Goal: Task Accomplishment & Management: Use online tool/utility

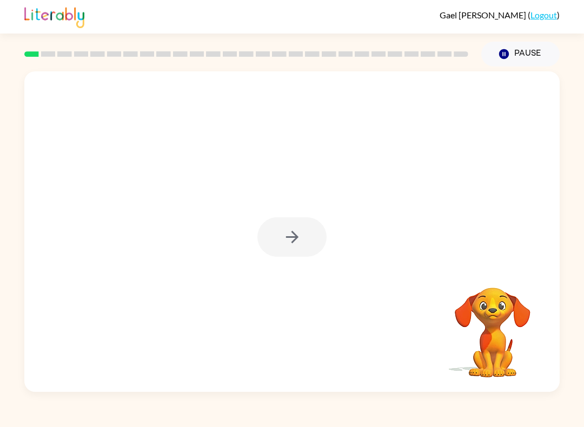
click at [312, 250] on div at bounding box center [291, 236] width 69 height 39
click at [306, 215] on div at bounding box center [291, 231] width 535 height 321
click at [323, 242] on button "button" at bounding box center [291, 236] width 69 height 39
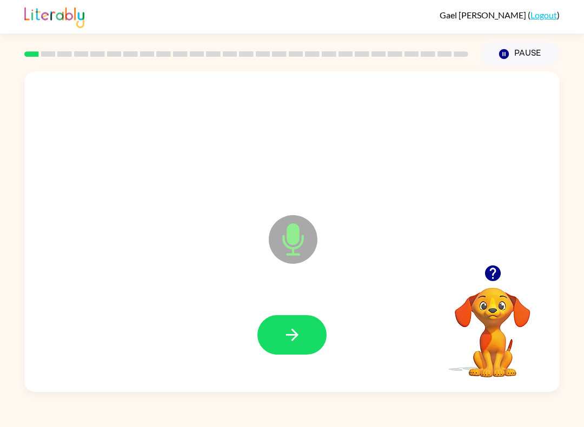
click at [300, 332] on icon "button" at bounding box center [292, 335] width 19 height 19
click at [297, 346] on button "button" at bounding box center [291, 334] width 69 height 39
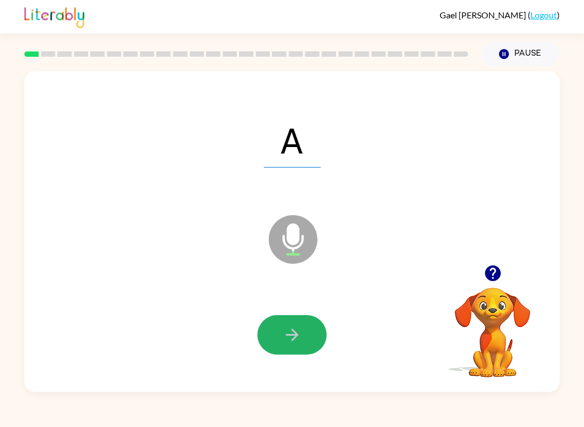
click at [311, 325] on button "button" at bounding box center [291, 334] width 69 height 39
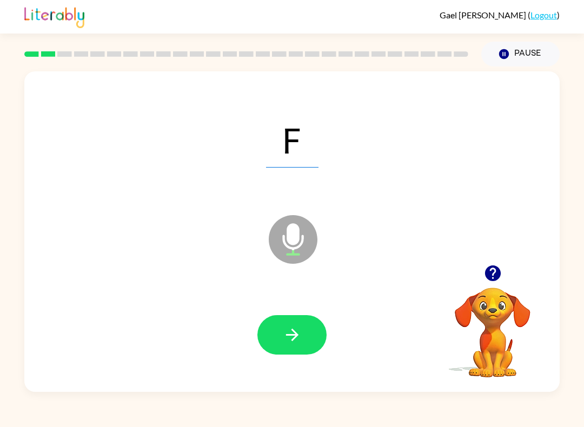
click at [309, 328] on button "button" at bounding box center [291, 334] width 69 height 39
click at [303, 330] on button "button" at bounding box center [291, 334] width 69 height 39
click at [297, 331] on icon "button" at bounding box center [292, 335] width 19 height 19
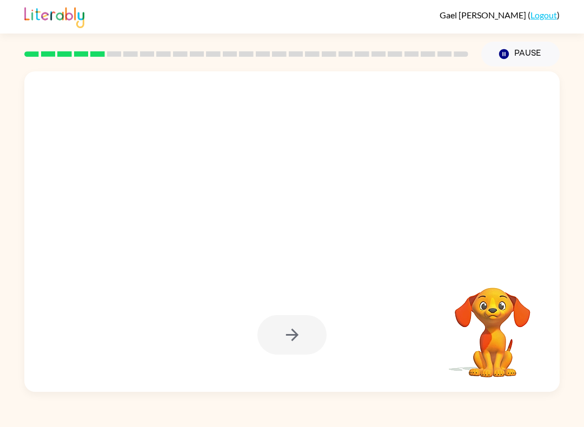
click at [345, 318] on div at bounding box center [292, 335] width 514 height 92
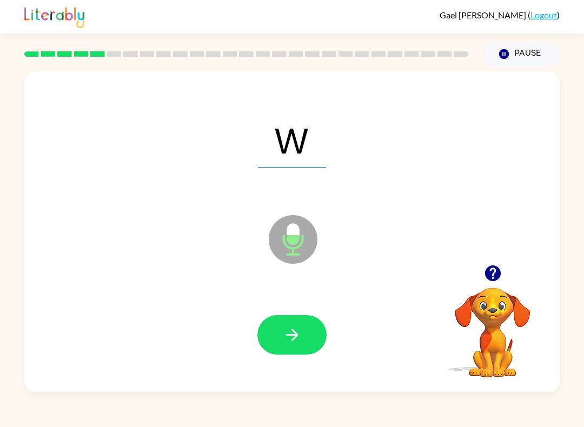
click at [297, 336] on icon "button" at bounding box center [292, 335] width 12 height 12
click at [299, 328] on icon "button" at bounding box center [292, 335] width 19 height 19
click at [301, 320] on button "button" at bounding box center [291, 334] width 69 height 39
click at [285, 340] on icon "button" at bounding box center [292, 335] width 19 height 19
click at [297, 325] on button "button" at bounding box center [291, 334] width 69 height 39
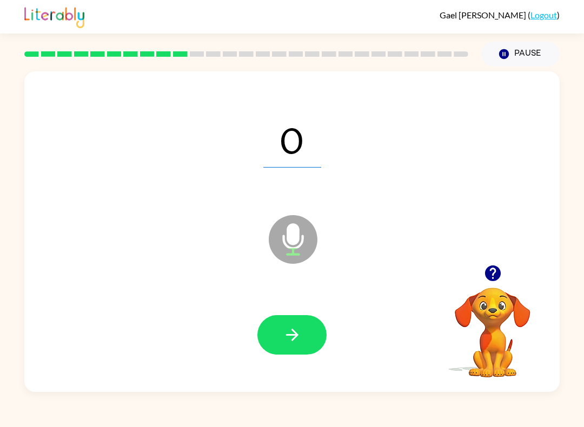
click at [300, 326] on button "button" at bounding box center [291, 334] width 69 height 39
click at [291, 326] on icon "button" at bounding box center [292, 335] width 19 height 19
click at [300, 328] on icon "button" at bounding box center [292, 335] width 19 height 19
click at [290, 335] on icon "button" at bounding box center [292, 335] width 12 height 12
click at [308, 144] on span "Y" at bounding box center [291, 139] width 55 height 56
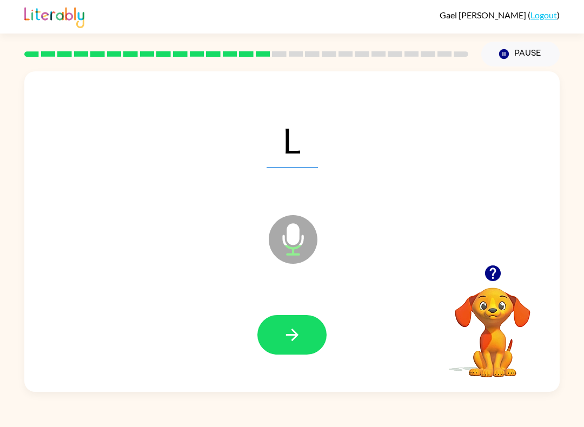
click at [297, 341] on icon "button" at bounding box center [292, 335] width 19 height 19
click at [290, 336] on icon "button" at bounding box center [292, 335] width 19 height 19
click at [295, 329] on icon "button" at bounding box center [292, 335] width 19 height 19
click at [288, 333] on icon "button" at bounding box center [292, 335] width 19 height 19
click at [293, 333] on icon "button" at bounding box center [292, 335] width 19 height 19
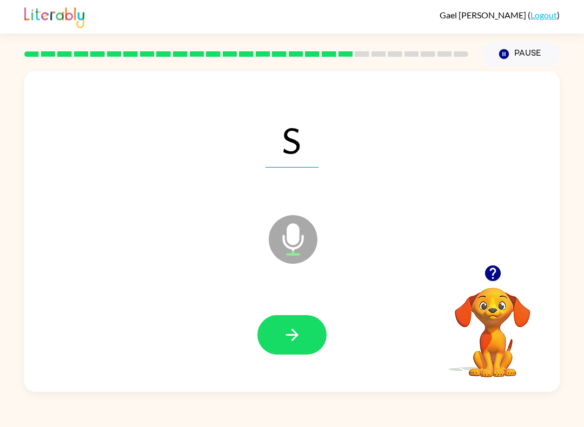
click at [294, 335] on icon "button" at bounding box center [292, 335] width 19 height 19
click at [276, 332] on button "button" at bounding box center [291, 334] width 69 height 39
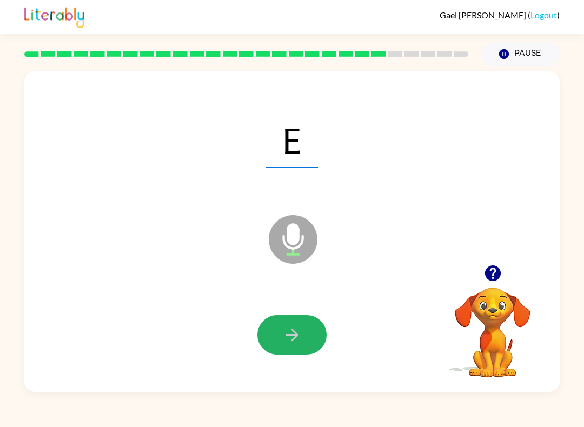
click at [288, 332] on icon "button" at bounding box center [292, 335] width 19 height 19
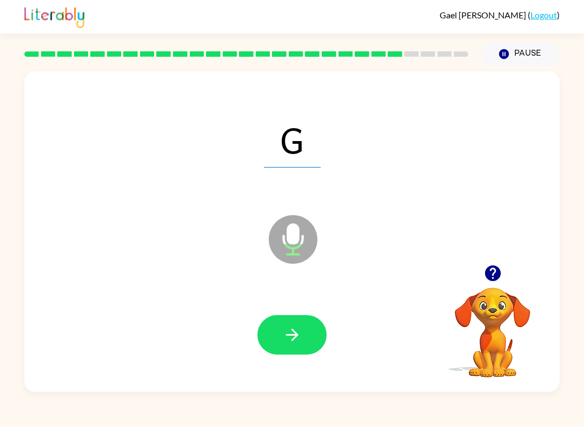
click at [302, 339] on button "button" at bounding box center [291, 334] width 69 height 39
click at [292, 330] on icon "button" at bounding box center [292, 335] width 19 height 19
click at [306, 332] on button "button" at bounding box center [291, 334] width 69 height 39
click at [285, 326] on icon "button" at bounding box center [292, 335] width 19 height 19
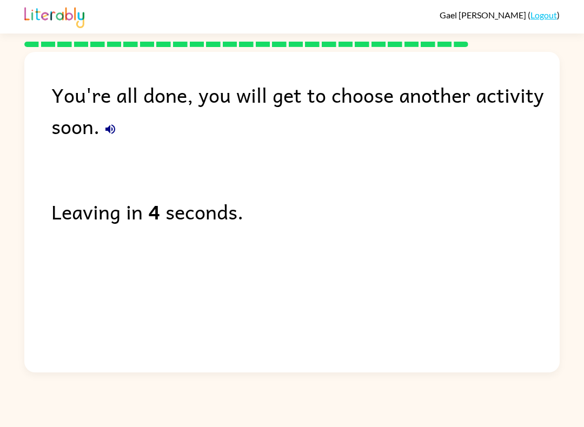
click at [542, 15] on link "Logout" at bounding box center [544, 15] width 27 height 10
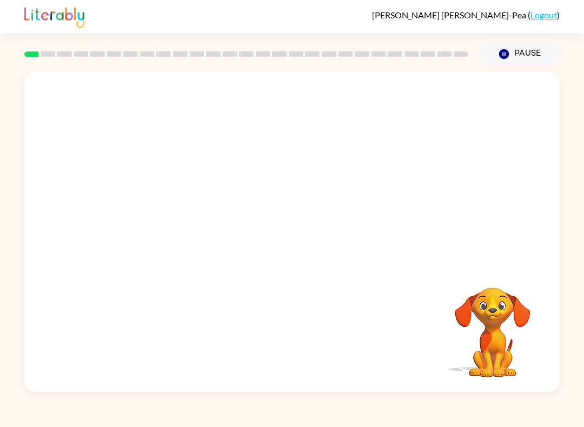
click at [527, 51] on button "Pause Pause" at bounding box center [520, 54] width 78 height 25
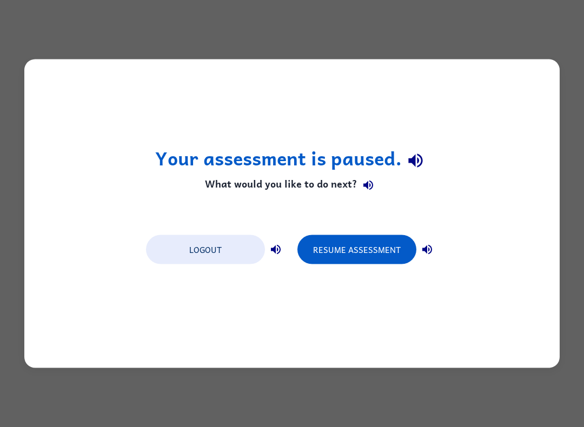
click at [360, 250] on button "Resume Assessment" at bounding box center [356, 249] width 119 height 29
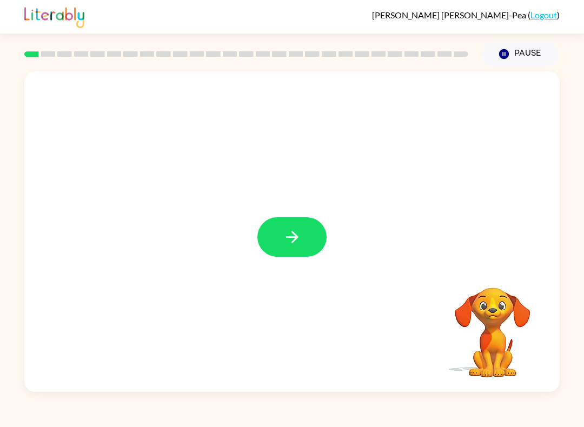
click at [302, 249] on button "button" at bounding box center [291, 236] width 69 height 39
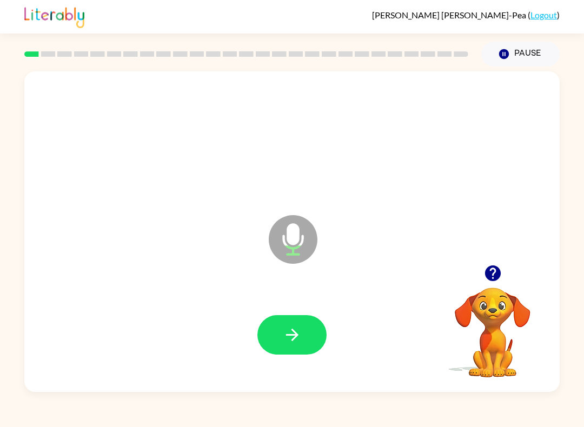
click at [306, 335] on button "button" at bounding box center [291, 334] width 69 height 39
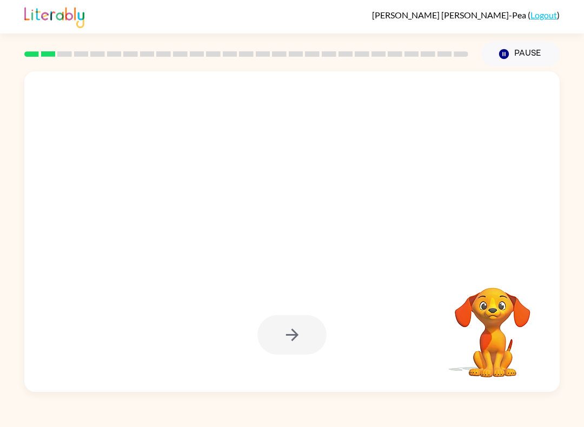
click at [316, 332] on div at bounding box center [291, 334] width 69 height 39
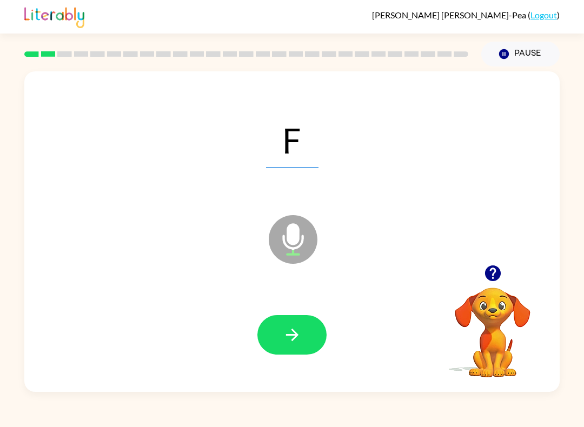
click at [314, 328] on button "button" at bounding box center [291, 334] width 69 height 39
click at [312, 336] on button "button" at bounding box center [291, 334] width 69 height 39
click at [309, 345] on button "button" at bounding box center [291, 334] width 69 height 39
click at [307, 328] on button "button" at bounding box center [291, 334] width 69 height 39
click at [306, 334] on button "button" at bounding box center [291, 334] width 69 height 39
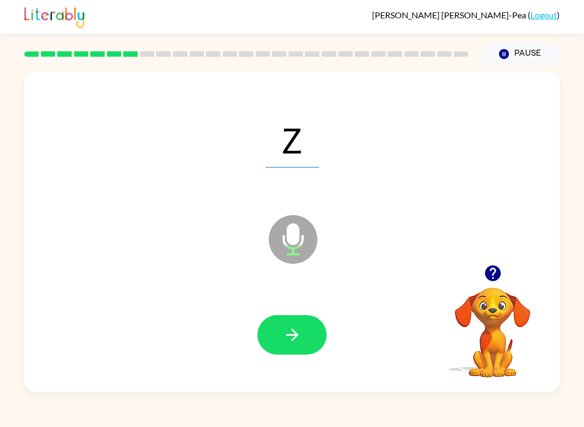
click at [311, 334] on button "button" at bounding box center [291, 334] width 69 height 39
click at [311, 325] on button "button" at bounding box center [291, 334] width 69 height 39
click at [301, 323] on button "button" at bounding box center [291, 334] width 69 height 39
click at [298, 320] on button "button" at bounding box center [291, 334] width 69 height 39
click at [306, 334] on button "button" at bounding box center [291, 334] width 69 height 39
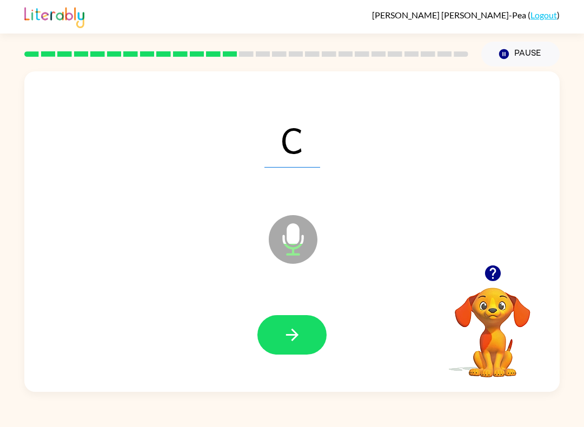
click at [309, 330] on button "button" at bounding box center [291, 334] width 69 height 39
click at [295, 330] on icon "button" at bounding box center [292, 335] width 19 height 19
click at [312, 326] on button "button" at bounding box center [291, 334] width 69 height 39
click at [313, 318] on button "button" at bounding box center [291, 334] width 69 height 39
click at [296, 334] on icon "button" at bounding box center [292, 335] width 12 height 12
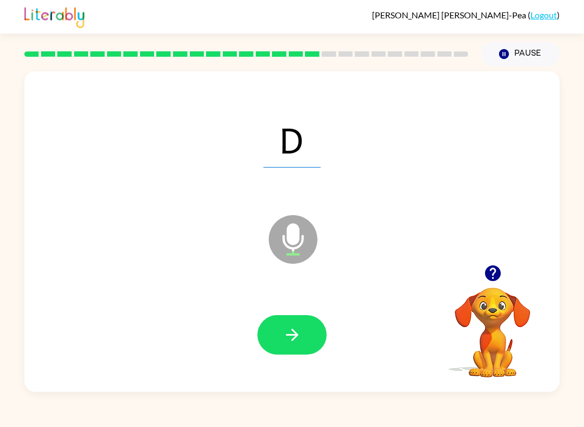
click at [294, 334] on icon "button" at bounding box center [292, 335] width 19 height 19
click at [309, 333] on button "button" at bounding box center [291, 334] width 69 height 39
click at [280, 341] on button "button" at bounding box center [291, 334] width 69 height 39
click at [304, 325] on button "button" at bounding box center [291, 334] width 69 height 39
click at [297, 332] on icon "button" at bounding box center [292, 335] width 19 height 19
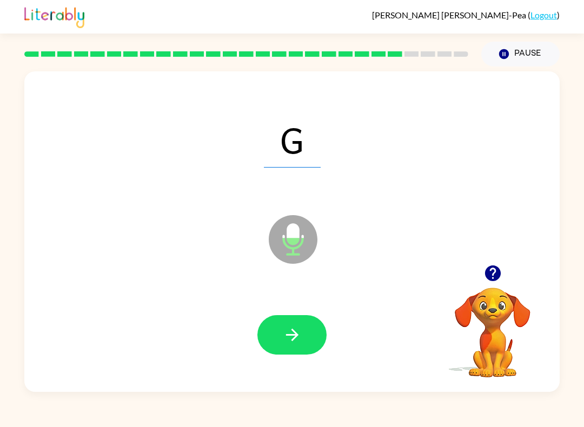
click at [286, 316] on button "button" at bounding box center [291, 334] width 69 height 39
click at [292, 327] on icon "button" at bounding box center [292, 335] width 19 height 19
click at [293, 321] on button "button" at bounding box center [291, 334] width 69 height 39
click at [308, 327] on button "button" at bounding box center [291, 334] width 69 height 39
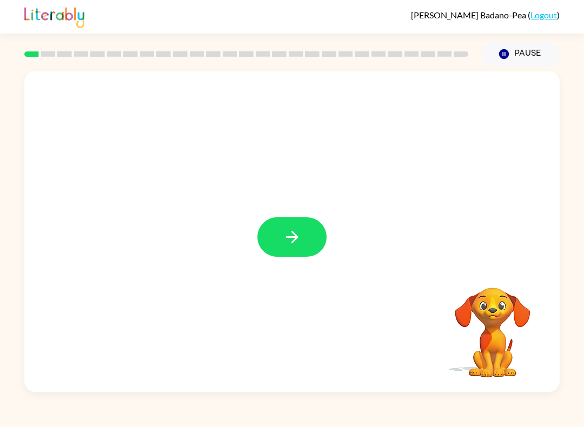
click at [280, 235] on button "button" at bounding box center [291, 236] width 69 height 39
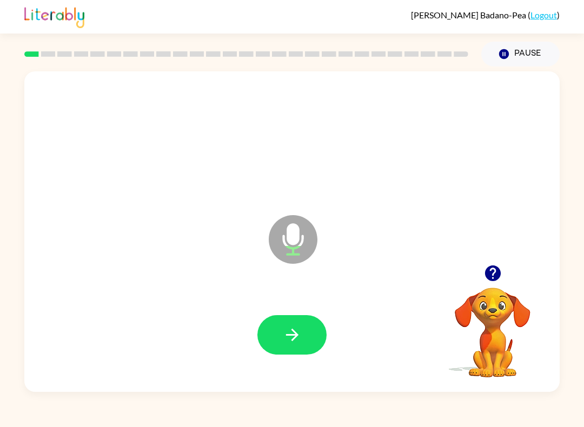
click at [288, 329] on icon "button" at bounding box center [292, 335] width 19 height 19
click at [287, 341] on icon "button" at bounding box center [292, 335] width 19 height 19
click at [295, 335] on icon "button" at bounding box center [292, 335] width 12 height 12
click at [300, 334] on icon "button" at bounding box center [292, 335] width 19 height 19
click at [295, 331] on icon "button" at bounding box center [292, 335] width 19 height 19
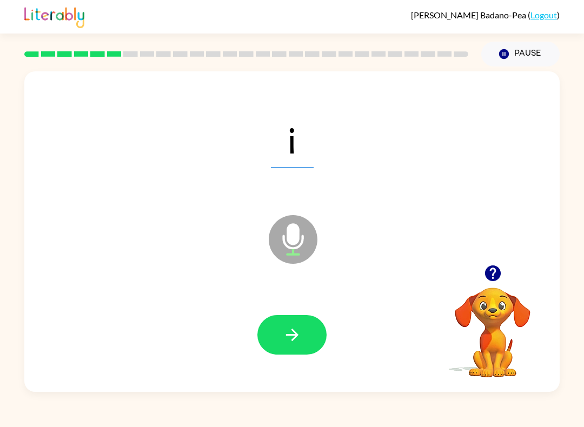
click at [301, 331] on icon "button" at bounding box center [292, 335] width 19 height 19
click at [299, 338] on icon "button" at bounding box center [292, 335] width 19 height 19
click at [266, 364] on div at bounding box center [292, 335] width 514 height 92
click at [299, 332] on icon "button" at bounding box center [292, 335] width 19 height 19
click at [292, 327] on icon "button" at bounding box center [292, 335] width 19 height 19
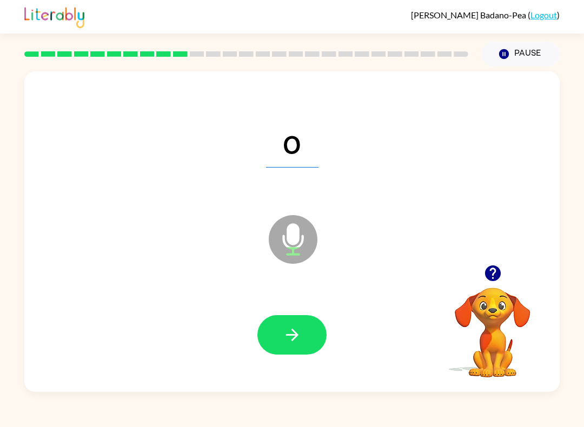
click at [294, 339] on icon "button" at bounding box center [292, 335] width 12 height 12
click at [298, 332] on icon "button" at bounding box center [292, 335] width 19 height 19
click at [289, 329] on icon "button" at bounding box center [292, 335] width 19 height 19
click at [288, 329] on icon "button" at bounding box center [292, 335] width 19 height 19
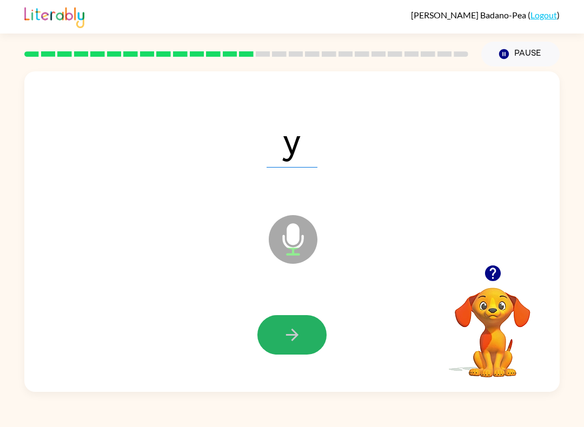
click at [287, 323] on button "button" at bounding box center [291, 334] width 69 height 39
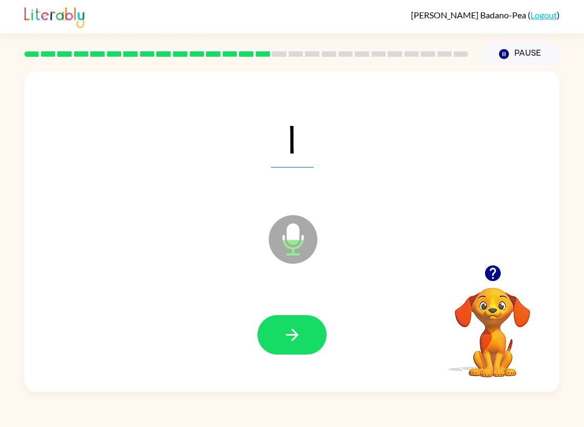
click at [294, 330] on icon "button" at bounding box center [292, 335] width 19 height 19
click at [281, 337] on button "button" at bounding box center [291, 334] width 69 height 39
click at [304, 326] on button "button" at bounding box center [291, 334] width 69 height 39
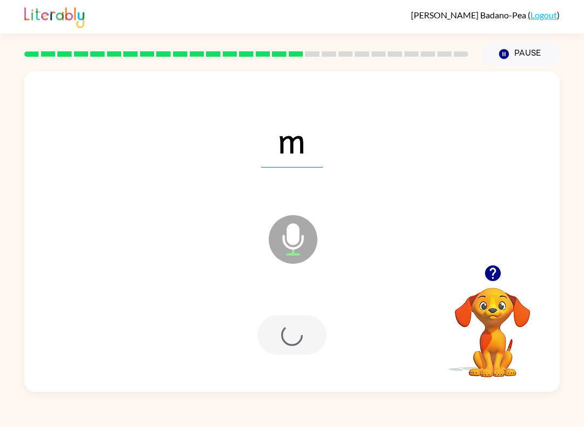
click at [304, 326] on div at bounding box center [291, 334] width 69 height 39
click at [294, 322] on div at bounding box center [291, 334] width 69 height 39
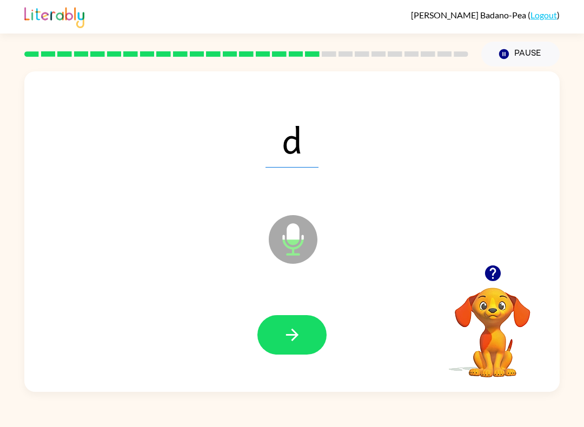
click at [294, 335] on icon "button" at bounding box center [292, 335] width 12 height 12
click at [288, 333] on icon "button" at bounding box center [292, 335] width 19 height 19
click at [307, 350] on button "button" at bounding box center [291, 334] width 69 height 39
click at [293, 324] on button "button" at bounding box center [291, 334] width 69 height 39
click at [278, 335] on button "button" at bounding box center [291, 334] width 69 height 39
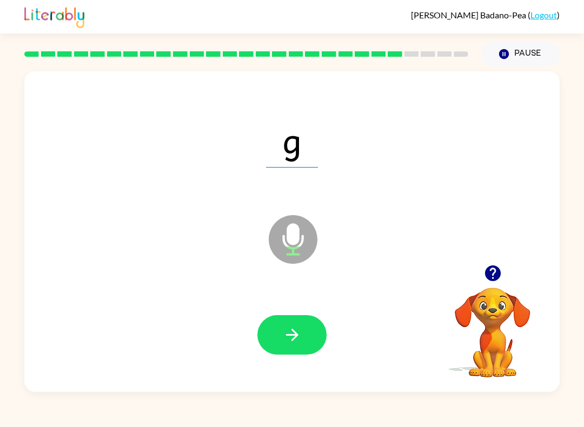
click at [300, 330] on icon "button" at bounding box center [292, 335] width 19 height 19
click at [299, 339] on icon "button" at bounding box center [292, 335] width 19 height 19
click at [290, 331] on icon "button" at bounding box center [292, 335] width 19 height 19
click at [297, 333] on icon "button" at bounding box center [292, 335] width 19 height 19
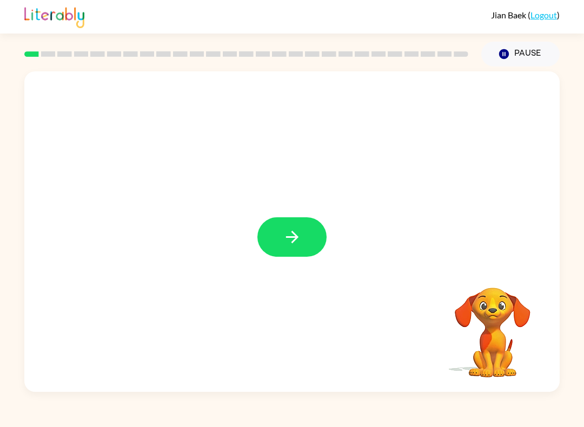
click at [280, 233] on button "button" at bounding box center [291, 236] width 69 height 39
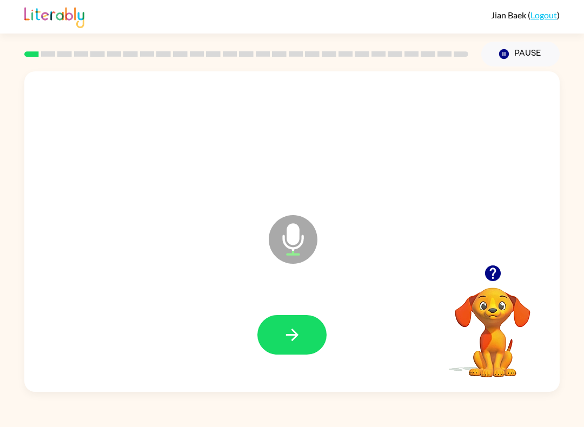
click at [309, 339] on button "button" at bounding box center [291, 334] width 69 height 39
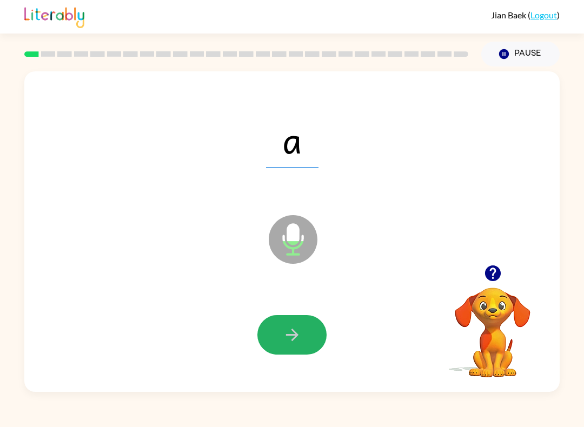
click at [300, 346] on button "button" at bounding box center [291, 334] width 69 height 39
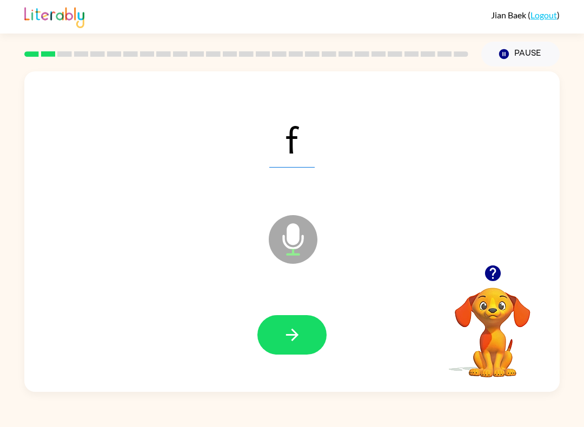
click at [288, 343] on icon "button" at bounding box center [292, 335] width 19 height 19
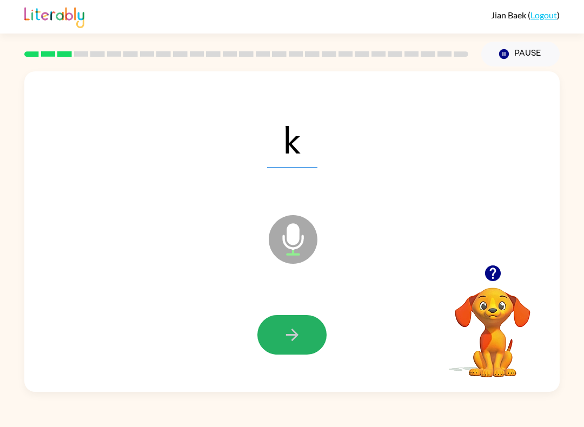
click at [313, 347] on button "button" at bounding box center [291, 334] width 69 height 39
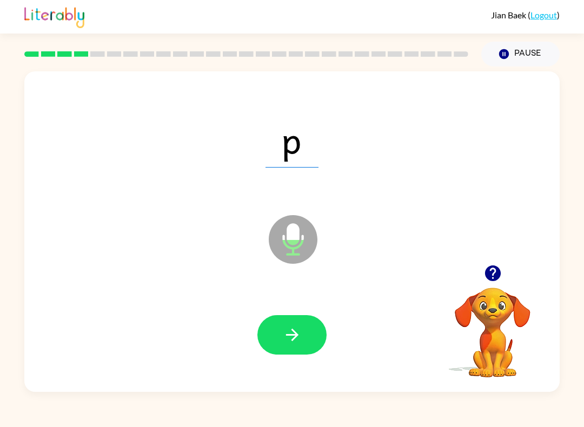
click at [312, 348] on button "button" at bounding box center [291, 334] width 69 height 39
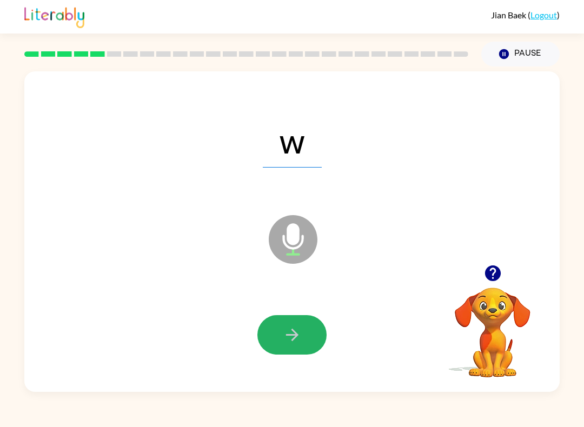
click at [288, 337] on icon "button" at bounding box center [292, 335] width 19 height 19
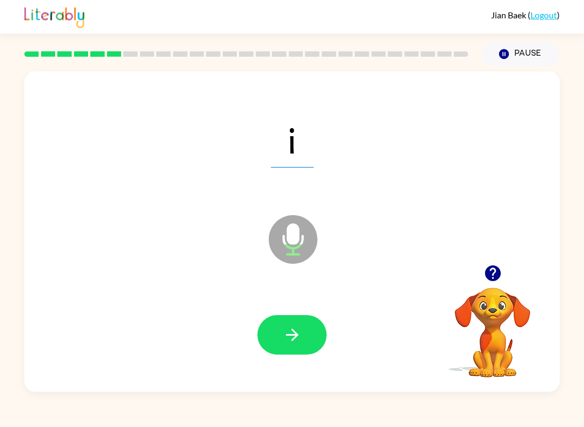
click at [276, 350] on button "button" at bounding box center [291, 334] width 69 height 39
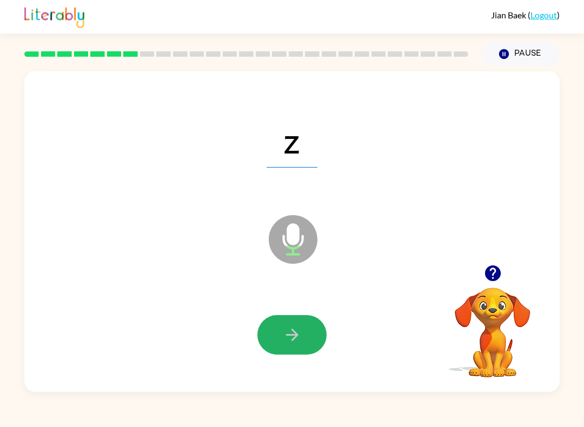
click at [277, 347] on button "button" at bounding box center [291, 334] width 69 height 39
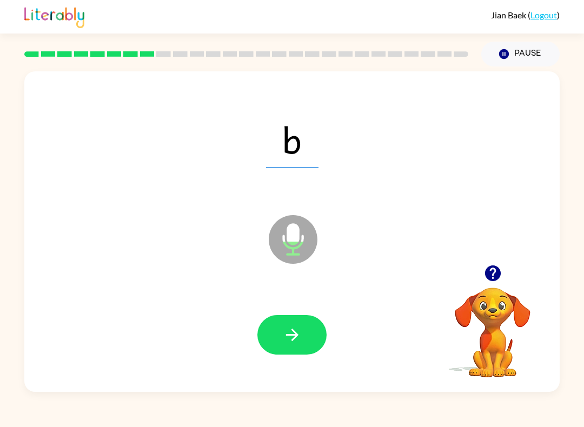
click at [309, 351] on button "button" at bounding box center [291, 334] width 69 height 39
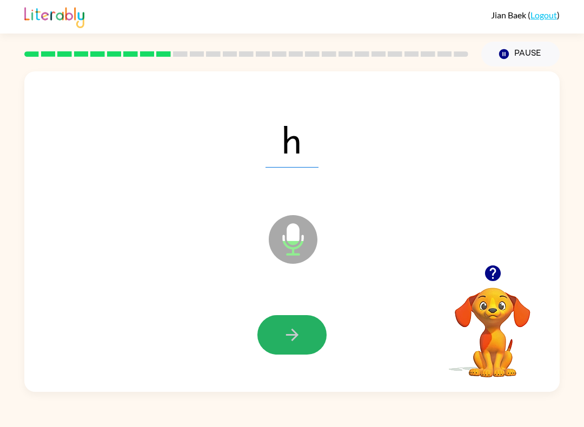
click at [287, 340] on icon "button" at bounding box center [292, 335] width 19 height 19
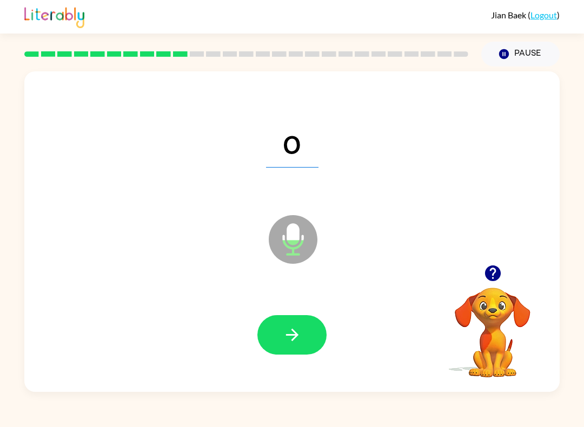
click at [283, 335] on icon "button" at bounding box center [292, 335] width 19 height 19
click at [281, 340] on button "button" at bounding box center [291, 334] width 69 height 39
click at [281, 351] on button "button" at bounding box center [291, 334] width 69 height 39
click at [297, 338] on icon "button" at bounding box center [292, 335] width 19 height 19
click at [290, 336] on icon "button" at bounding box center [292, 335] width 19 height 19
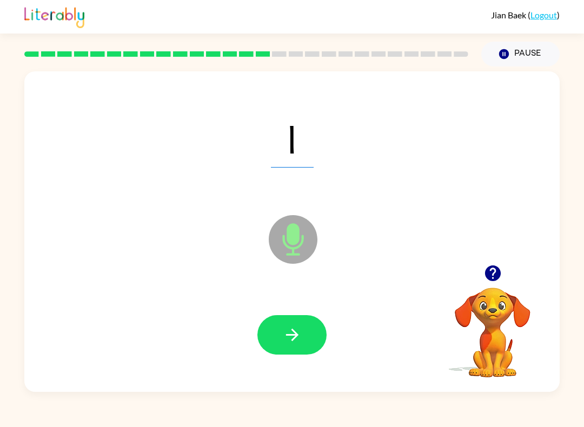
click at [295, 346] on button "button" at bounding box center [291, 334] width 69 height 39
click at [293, 339] on icon "button" at bounding box center [292, 335] width 12 height 12
click at [293, 343] on icon "button" at bounding box center [292, 335] width 19 height 19
click at [297, 350] on button "button" at bounding box center [291, 334] width 69 height 39
click at [300, 332] on icon "button" at bounding box center [292, 335] width 19 height 19
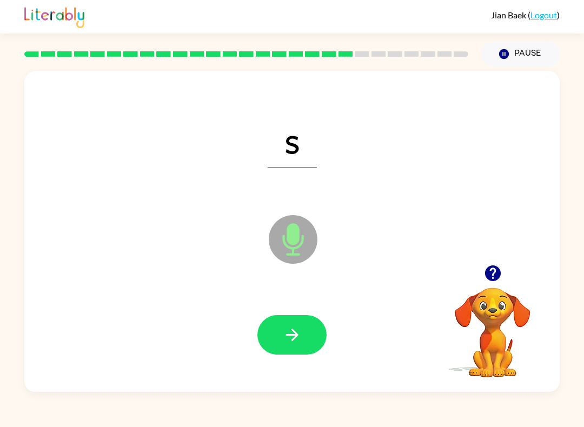
click at [302, 341] on button "button" at bounding box center [291, 334] width 69 height 39
click at [286, 342] on icon "button" at bounding box center [292, 335] width 19 height 19
click at [300, 342] on icon "button" at bounding box center [292, 335] width 19 height 19
click at [289, 347] on button "button" at bounding box center [291, 334] width 69 height 39
click at [286, 346] on button "button" at bounding box center [291, 334] width 69 height 39
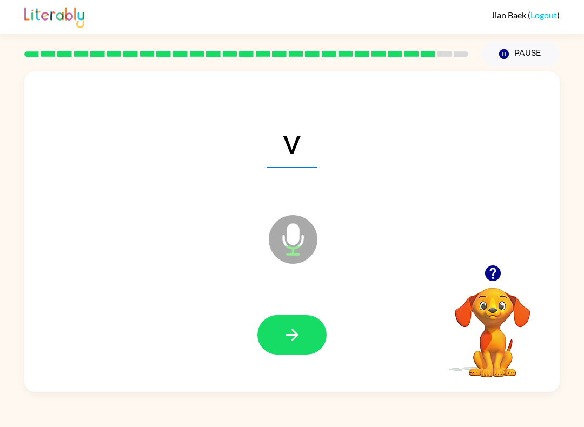
click at [287, 347] on button "button" at bounding box center [291, 334] width 69 height 39
click at [277, 343] on button "button" at bounding box center [291, 334] width 69 height 39
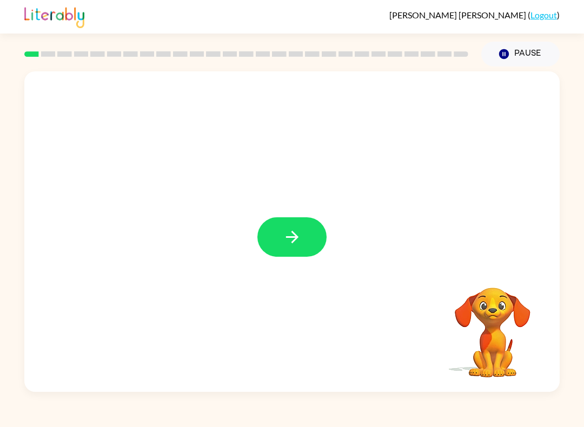
click at [297, 242] on icon "button" at bounding box center [292, 237] width 19 height 19
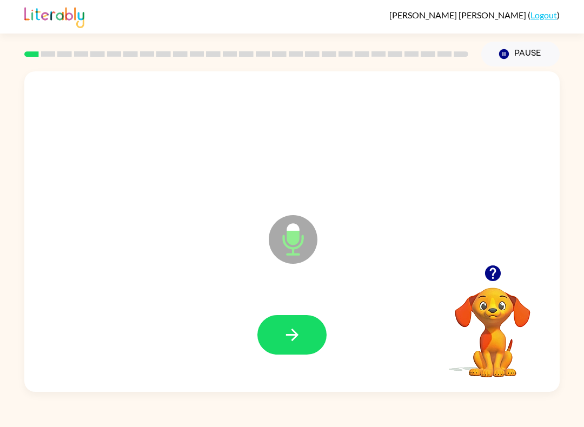
click at [299, 325] on button "button" at bounding box center [291, 334] width 69 height 39
click at [299, 327] on icon "button" at bounding box center [292, 335] width 19 height 19
click at [297, 327] on icon "button" at bounding box center [292, 335] width 19 height 19
click at [297, 348] on button "button" at bounding box center [291, 334] width 69 height 39
click at [302, 342] on button "button" at bounding box center [291, 334] width 69 height 39
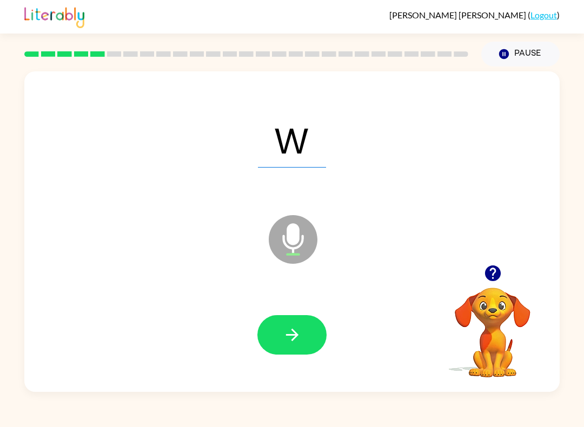
click at [298, 334] on icon "button" at bounding box center [292, 335] width 19 height 19
click at [296, 326] on icon "button" at bounding box center [292, 335] width 19 height 19
click at [297, 340] on icon "button" at bounding box center [292, 335] width 19 height 19
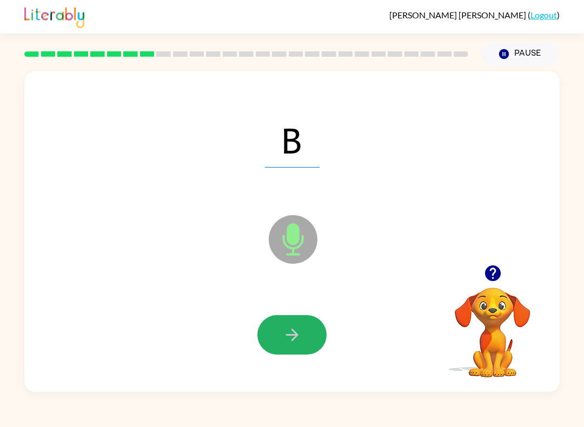
click at [286, 335] on icon "button" at bounding box center [292, 335] width 12 height 12
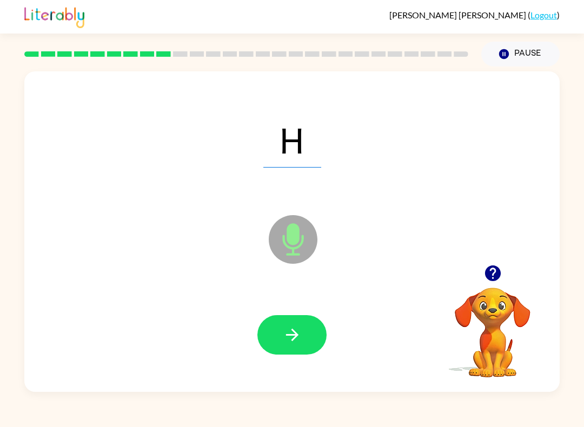
click at [308, 329] on button "button" at bounding box center [291, 334] width 69 height 39
click at [303, 342] on button "button" at bounding box center [291, 334] width 69 height 39
click at [298, 340] on icon "button" at bounding box center [292, 335] width 19 height 19
click at [297, 329] on icon "button" at bounding box center [292, 335] width 19 height 19
click at [295, 334] on icon "button" at bounding box center [292, 335] width 19 height 19
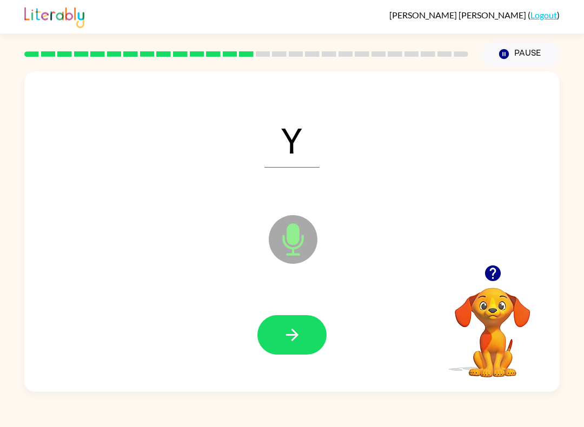
click at [295, 334] on icon "button" at bounding box center [292, 335] width 12 height 12
click at [315, 334] on button "button" at bounding box center [291, 334] width 69 height 39
click at [296, 347] on button "button" at bounding box center [291, 334] width 69 height 39
click at [297, 329] on icon "button" at bounding box center [292, 335] width 19 height 19
click at [299, 345] on icon "button" at bounding box center [292, 335] width 19 height 19
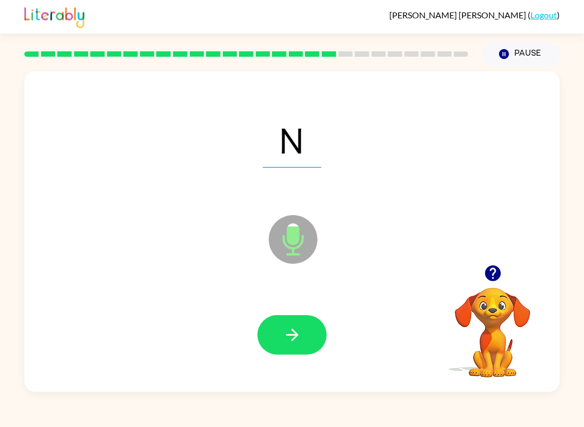
click at [306, 340] on button "button" at bounding box center [291, 334] width 69 height 39
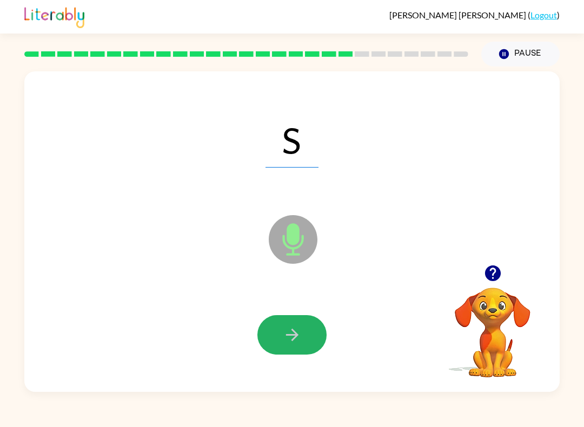
click at [293, 330] on icon "button" at bounding box center [292, 335] width 12 height 12
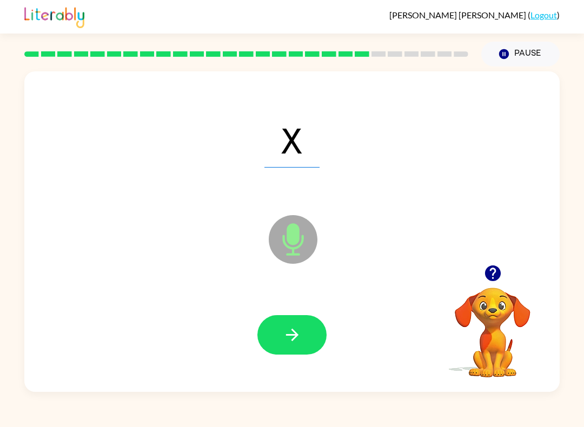
click at [301, 349] on button "button" at bounding box center [291, 334] width 69 height 39
click at [287, 319] on button "button" at bounding box center [291, 334] width 69 height 39
click at [290, 347] on button "button" at bounding box center [291, 334] width 69 height 39
click at [296, 335] on icon "button" at bounding box center [292, 335] width 12 height 12
click at [302, 335] on button "button" at bounding box center [291, 334] width 69 height 39
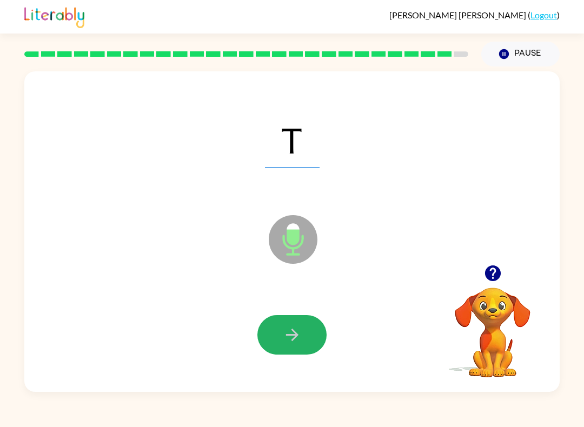
click at [307, 326] on button "button" at bounding box center [291, 334] width 69 height 39
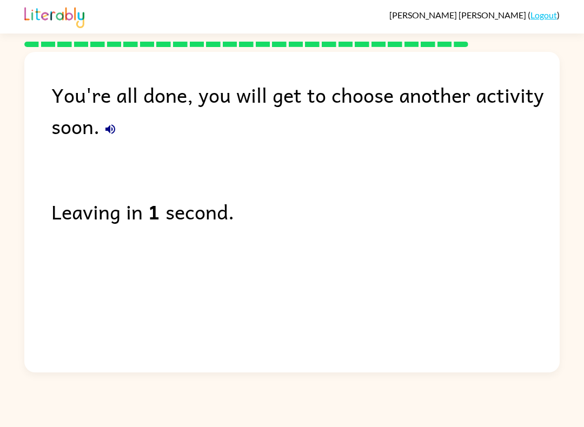
click at [545, 14] on link "Logout" at bounding box center [544, 15] width 27 height 10
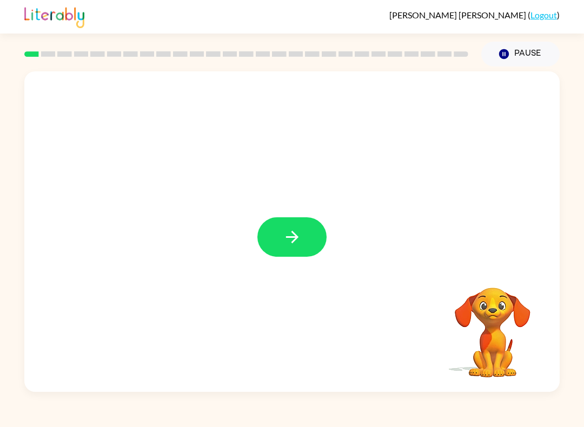
click at [304, 235] on button "button" at bounding box center [291, 236] width 69 height 39
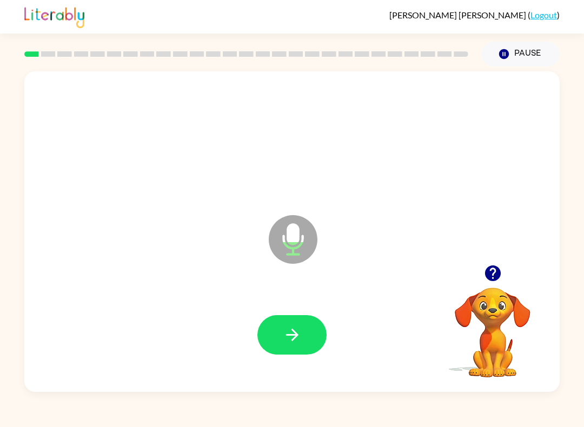
click at [301, 337] on icon "button" at bounding box center [292, 335] width 19 height 19
click at [300, 332] on icon "button" at bounding box center [292, 335] width 19 height 19
click at [301, 337] on icon "button" at bounding box center [292, 335] width 19 height 19
click at [291, 335] on icon "button" at bounding box center [292, 335] width 12 height 12
click at [300, 341] on icon "button" at bounding box center [292, 335] width 19 height 19
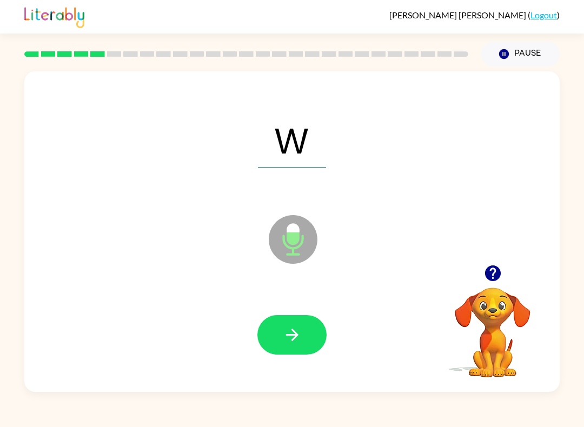
click at [292, 355] on button "button" at bounding box center [291, 334] width 69 height 39
click at [306, 332] on button "button" at bounding box center [291, 334] width 69 height 39
click at [290, 343] on icon "button" at bounding box center [292, 335] width 19 height 19
click at [295, 336] on icon "button" at bounding box center [292, 335] width 19 height 19
click at [283, 337] on icon "button" at bounding box center [292, 335] width 19 height 19
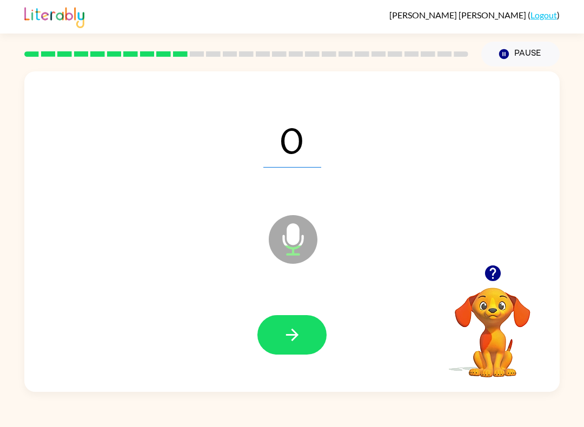
click at [286, 327] on icon "button" at bounding box center [292, 335] width 19 height 19
click at [299, 331] on icon "button" at bounding box center [292, 335] width 19 height 19
click at [290, 339] on icon "button" at bounding box center [292, 335] width 19 height 19
click at [286, 345] on icon "button" at bounding box center [292, 335] width 19 height 19
click at [299, 339] on icon "button" at bounding box center [292, 335] width 19 height 19
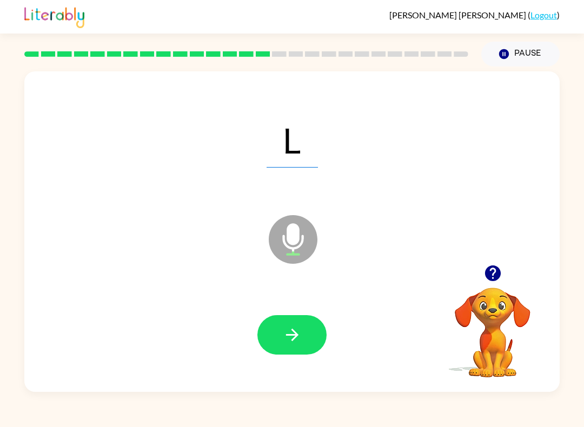
click at [302, 341] on button "button" at bounding box center [291, 334] width 69 height 39
click at [312, 342] on button "button" at bounding box center [291, 334] width 69 height 39
click at [290, 338] on icon "button" at bounding box center [292, 335] width 19 height 19
click at [313, 342] on button "button" at bounding box center [291, 334] width 69 height 39
click at [297, 349] on button "button" at bounding box center [291, 334] width 69 height 39
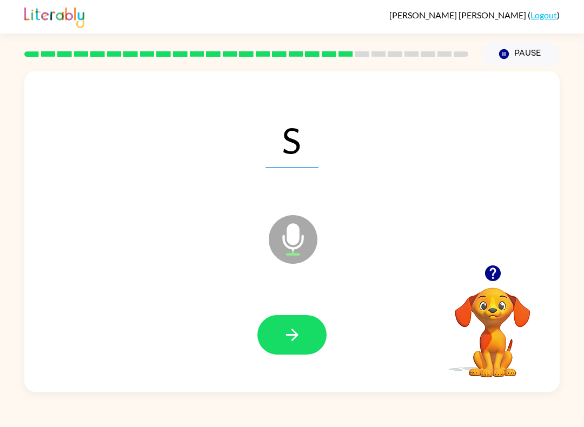
click at [325, 345] on button "button" at bounding box center [291, 334] width 69 height 39
click at [286, 351] on button "button" at bounding box center [291, 334] width 69 height 39
click at [287, 350] on button "button" at bounding box center [291, 334] width 69 height 39
click at [303, 337] on button "button" at bounding box center [291, 334] width 69 height 39
click at [302, 335] on button "button" at bounding box center [291, 334] width 69 height 39
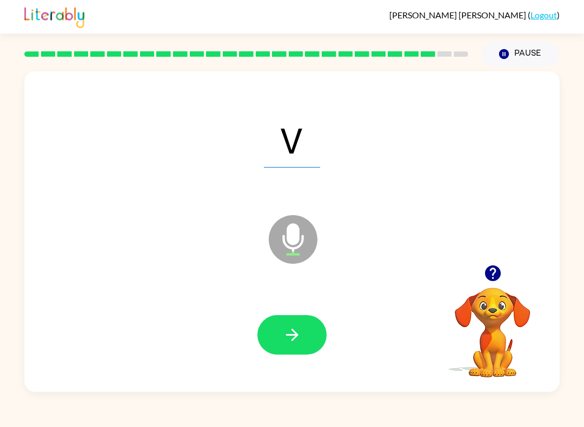
click at [298, 352] on button "button" at bounding box center [291, 334] width 69 height 39
click at [299, 336] on icon "button" at bounding box center [292, 335] width 19 height 19
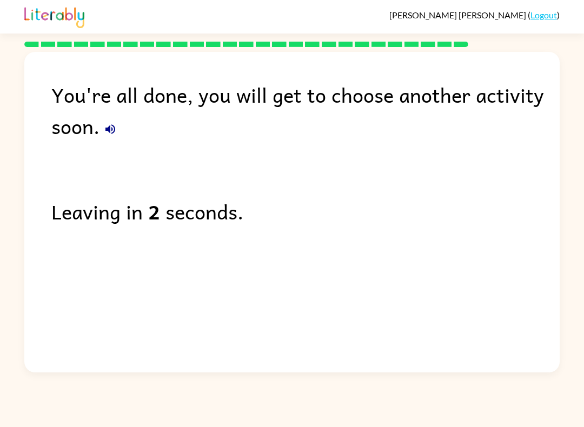
click at [547, 15] on link "Logout" at bounding box center [544, 15] width 27 height 10
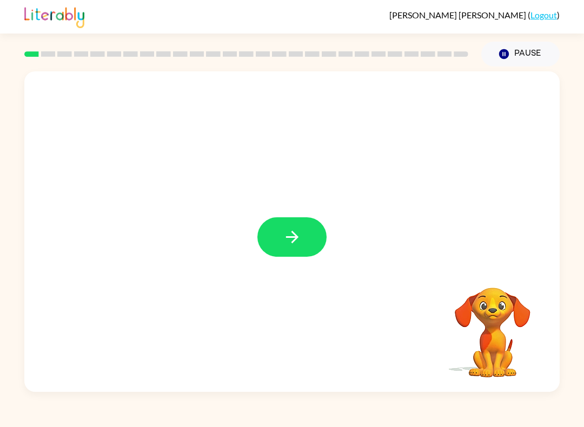
click at [288, 242] on icon "button" at bounding box center [292, 237] width 19 height 19
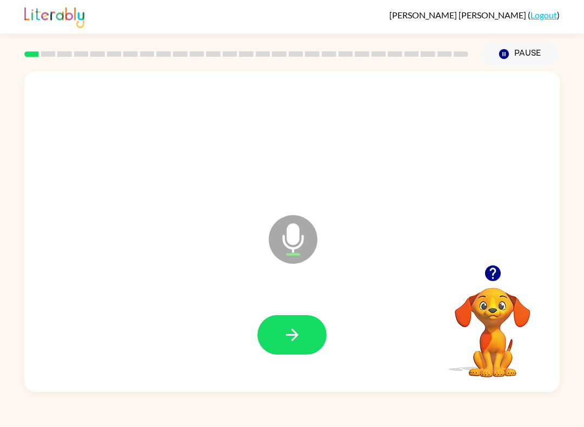
click at [296, 332] on icon "button" at bounding box center [292, 335] width 19 height 19
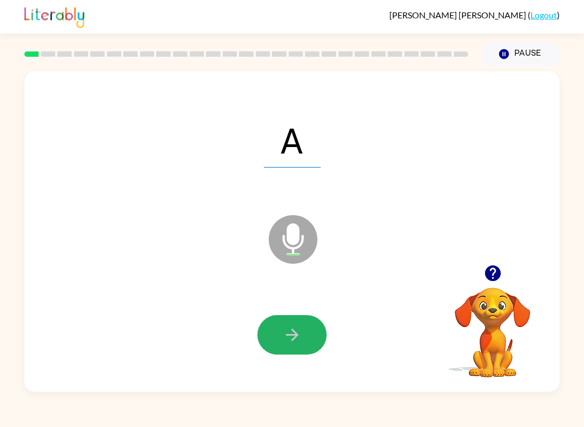
click at [310, 334] on button "button" at bounding box center [291, 334] width 69 height 39
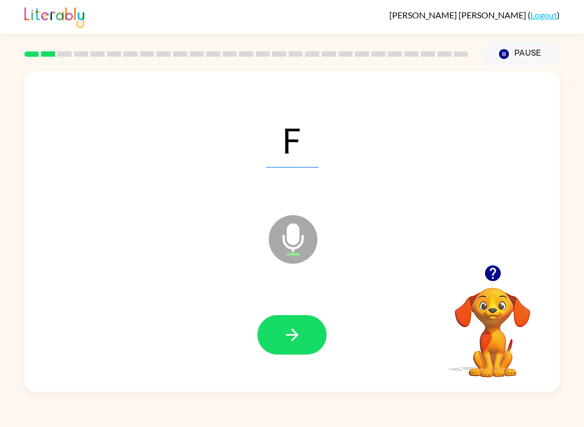
click at [318, 334] on button "button" at bounding box center [291, 334] width 69 height 39
click at [298, 323] on button "button" at bounding box center [291, 334] width 69 height 39
click at [306, 325] on button "button" at bounding box center [291, 334] width 69 height 39
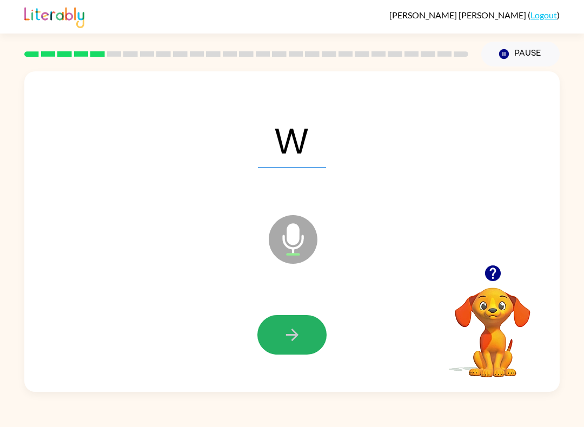
click at [308, 341] on button "button" at bounding box center [291, 334] width 69 height 39
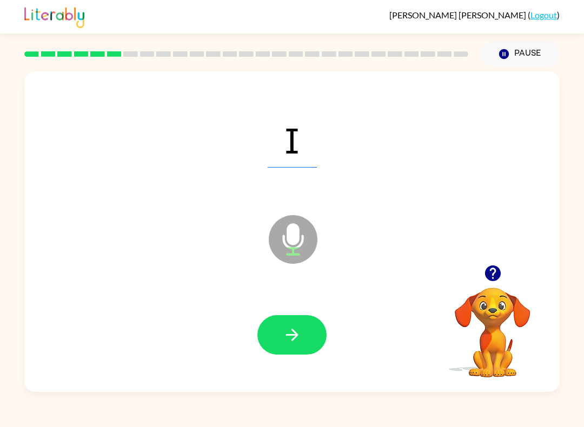
click at [301, 346] on button "button" at bounding box center [291, 334] width 69 height 39
click at [294, 331] on icon "button" at bounding box center [292, 335] width 12 height 12
click at [303, 343] on button "button" at bounding box center [291, 334] width 69 height 39
click at [302, 334] on button "button" at bounding box center [291, 334] width 69 height 39
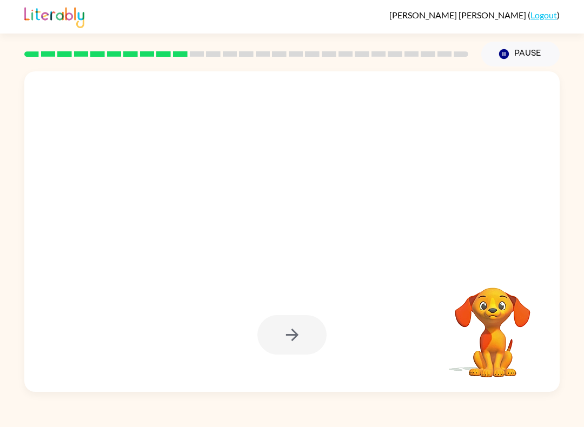
click at [512, 48] on button "Pause Pause" at bounding box center [520, 54] width 78 height 25
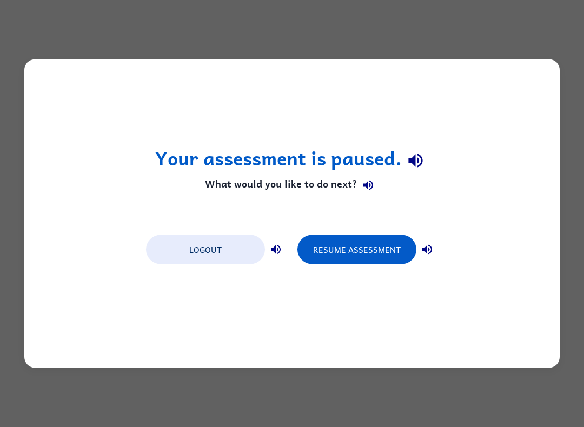
click at [381, 244] on button "Resume Assessment" at bounding box center [356, 249] width 119 height 29
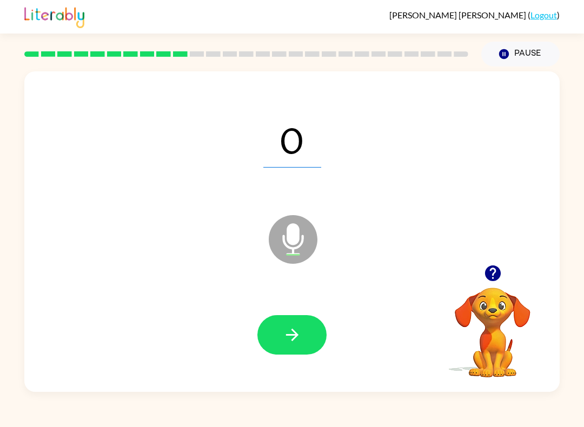
click at [296, 334] on icon "button" at bounding box center [292, 335] width 12 height 12
click at [280, 367] on div at bounding box center [292, 335] width 514 height 92
click at [295, 329] on icon "button" at bounding box center [292, 335] width 19 height 19
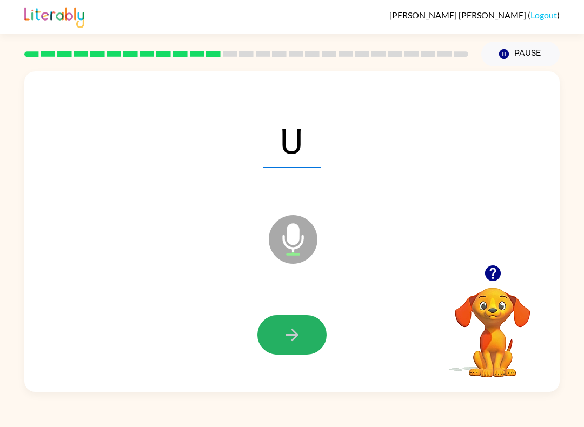
click at [300, 345] on icon "button" at bounding box center [292, 335] width 19 height 19
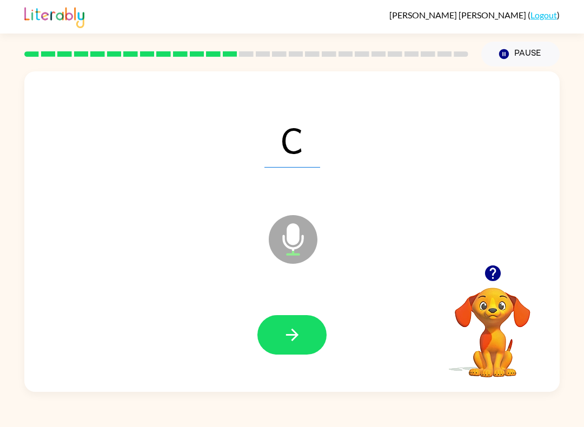
click at [308, 345] on button "button" at bounding box center [291, 334] width 69 height 39
click at [295, 337] on icon "button" at bounding box center [292, 335] width 19 height 19
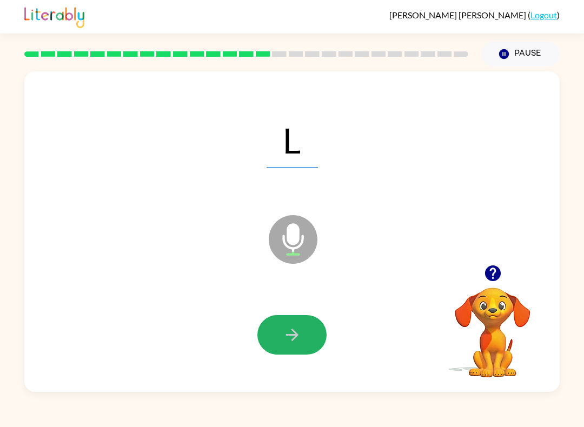
click at [304, 337] on button "button" at bounding box center [291, 334] width 69 height 39
click at [307, 343] on button "button" at bounding box center [291, 334] width 69 height 39
click at [299, 354] on button "button" at bounding box center [291, 334] width 69 height 39
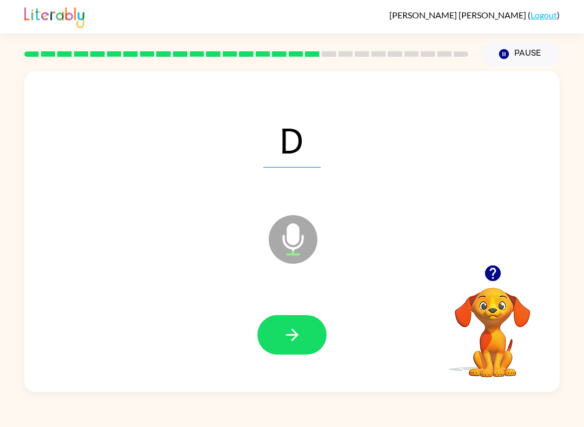
click at [299, 341] on icon "button" at bounding box center [292, 335] width 19 height 19
click at [303, 338] on button "button" at bounding box center [291, 334] width 69 height 39
click at [293, 354] on button "button" at bounding box center [291, 334] width 69 height 39
click at [300, 340] on icon "button" at bounding box center [292, 335] width 19 height 19
click at [302, 340] on button "button" at bounding box center [291, 334] width 69 height 39
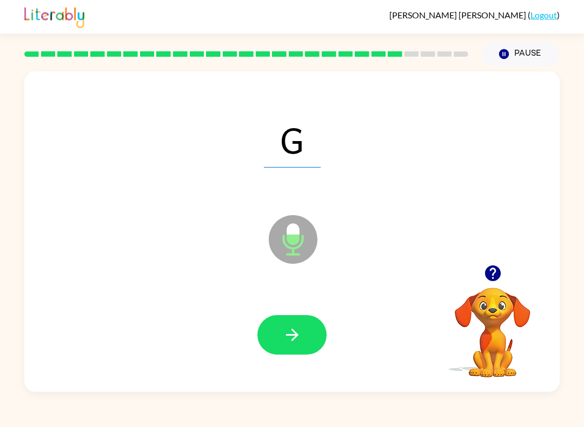
click at [304, 338] on button "button" at bounding box center [291, 334] width 69 height 39
click at [302, 348] on button "button" at bounding box center [291, 334] width 69 height 39
click at [301, 341] on icon "button" at bounding box center [292, 335] width 19 height 19
click at [299, 347] on button "button" at bounding box center [291, 334] width 69 height 39
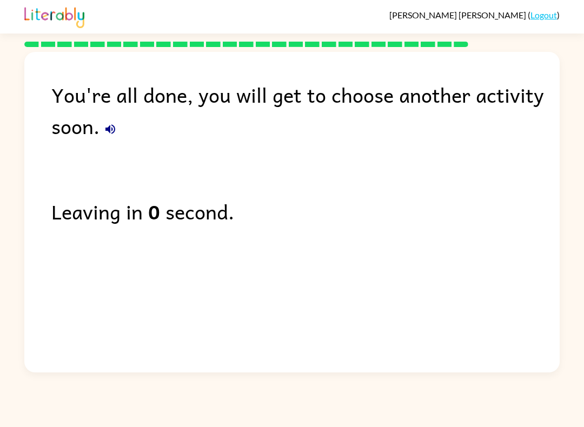
click at [549, 18] on link "Logout" at bounding box center [544, 15] width 27 height 10
